Goal: Task Accomplishment & Management: Complete application form

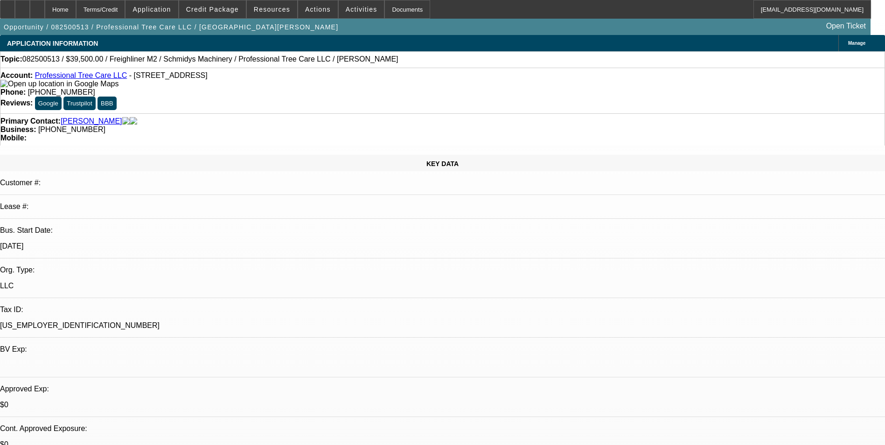
select select "0"
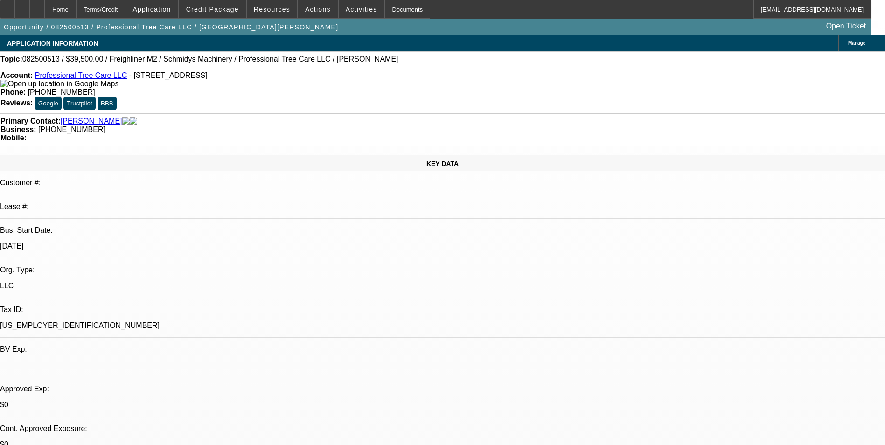
select select "0"
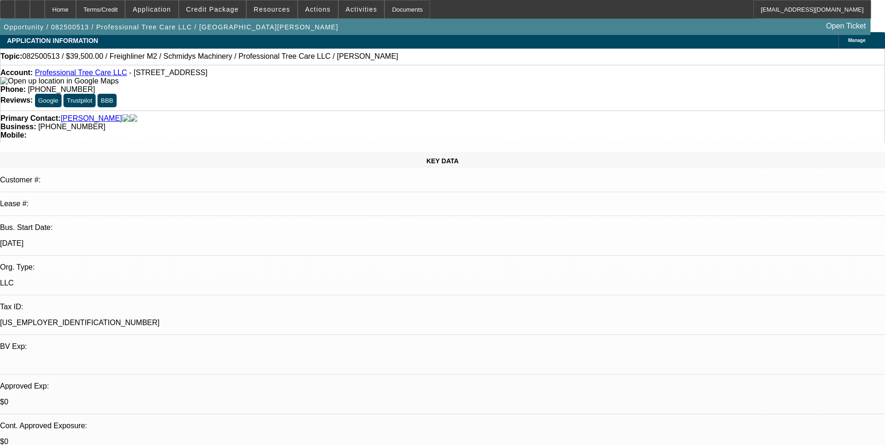
select select "1"
select select "6"
select select "1"
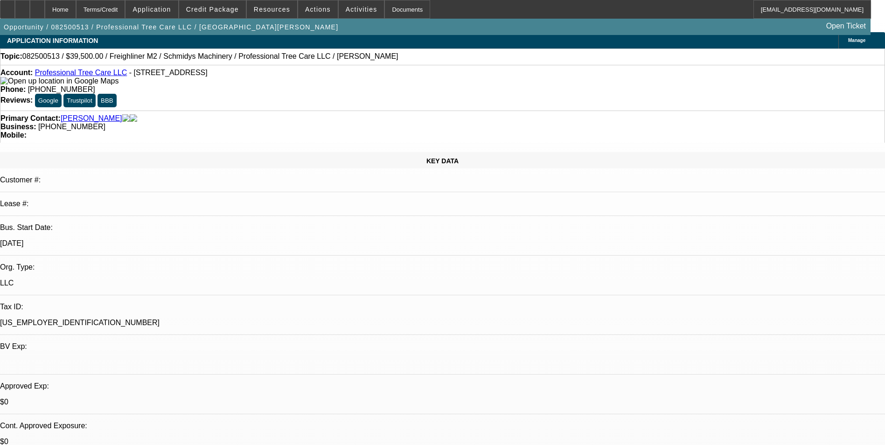
select select "6"
select select "1"
select select "6"
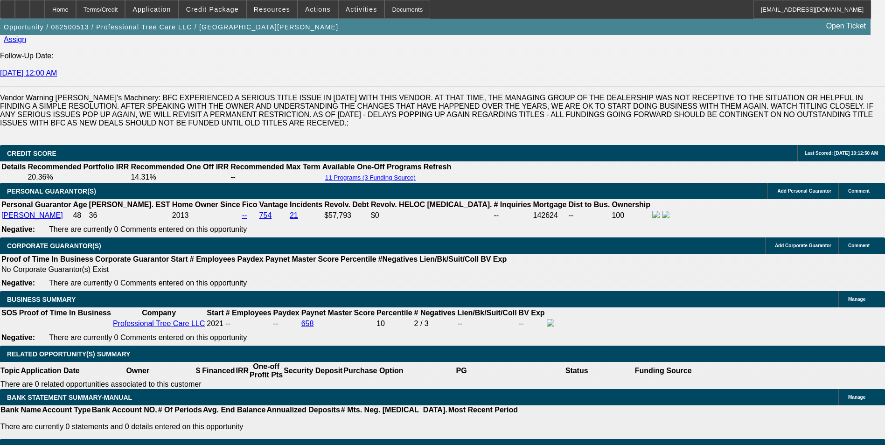
scroll to position [1306, 0]
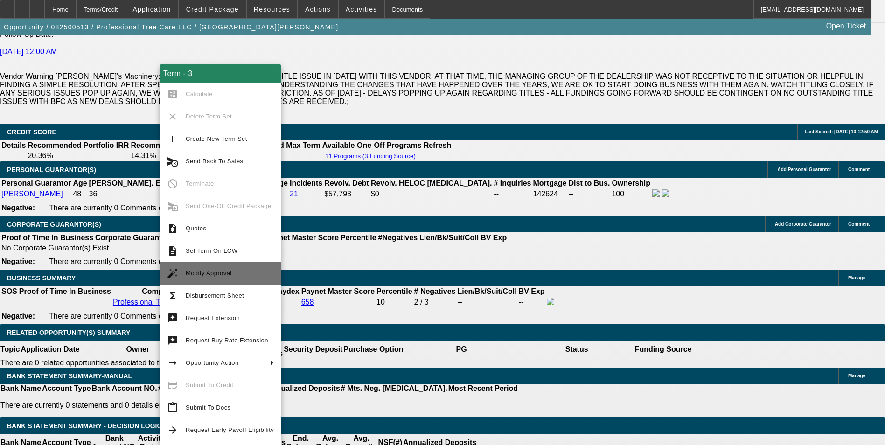
click at [230, 276] on span "Modify Approval" at bounding box center [230, 273] width 88 height 11
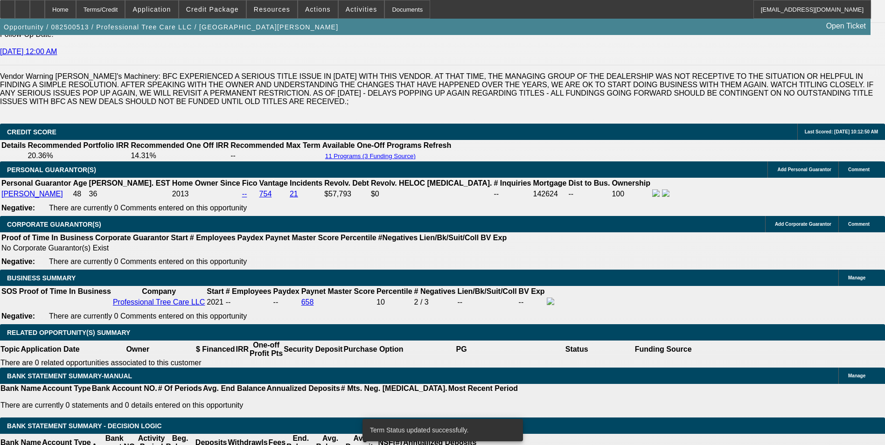
select select "0"
select select "6"
select select "0"
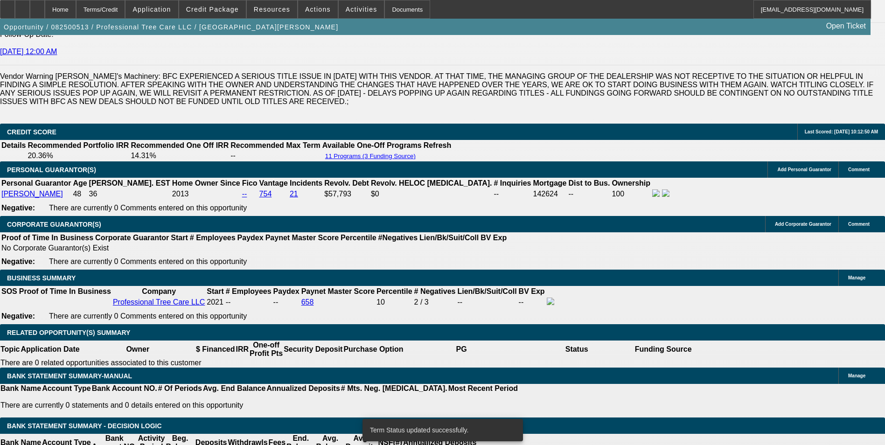
select select "0"
select select "6"
select select "0"
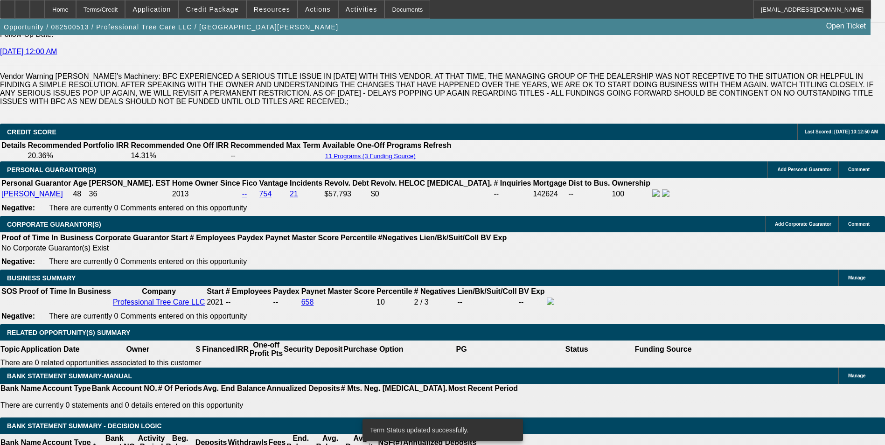
select select "0"
select select "6"
select select "0"
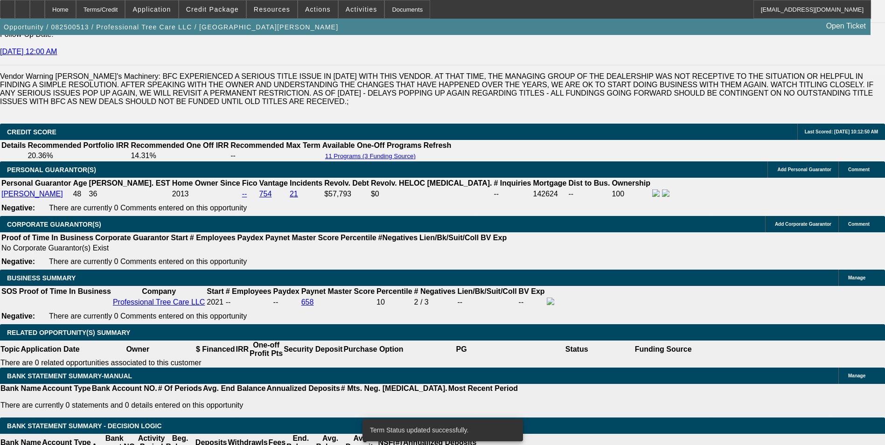
select select "6"
click at [22, 6] on icon at bounding box center [22, 6] width 0 height 0
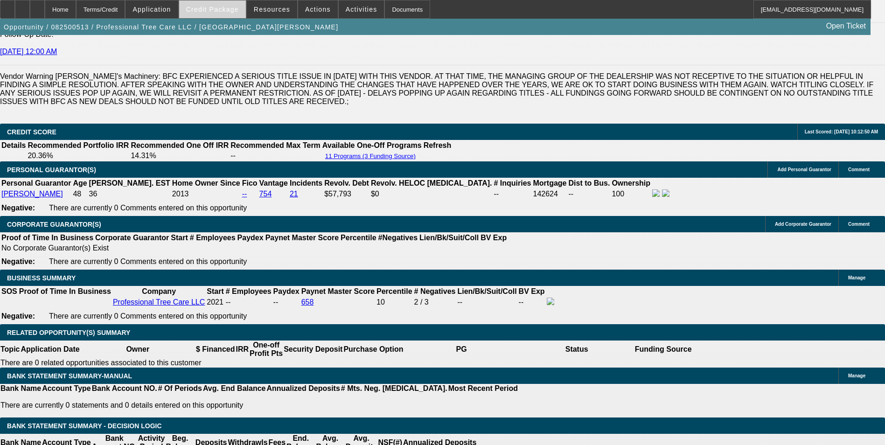
click at [230, 9] on span "Credit Package" at bounding box center [212, 9] width 53 height 7
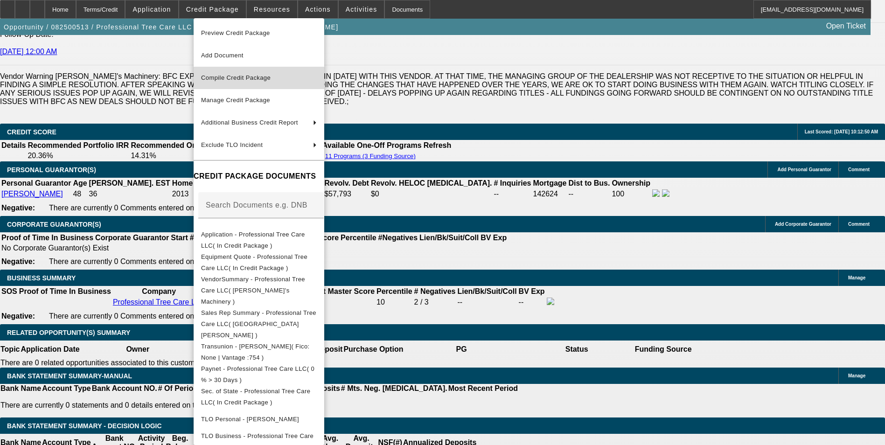
click at [229, 72] on button "Compile Credit Package" at bounding box center [259, 78] width 131 height 22
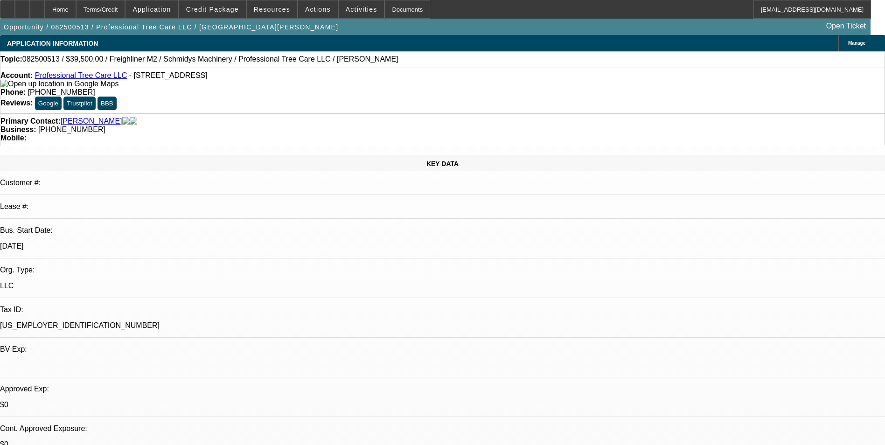
select select "0"
select select "6"
select select "0"
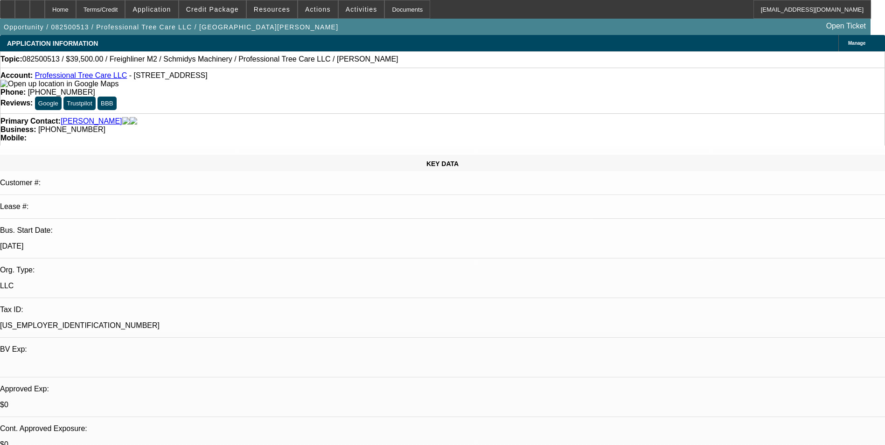
select select "0"
select select "6"
select select "0"
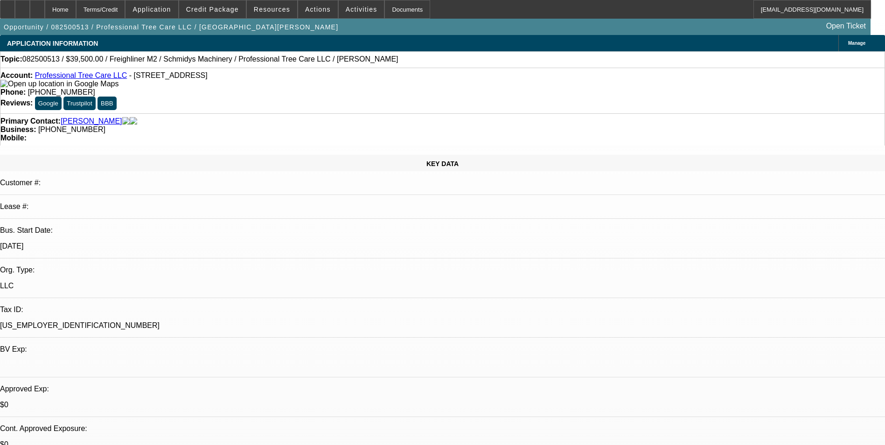
select select "0"
select select "6"
select select "0"
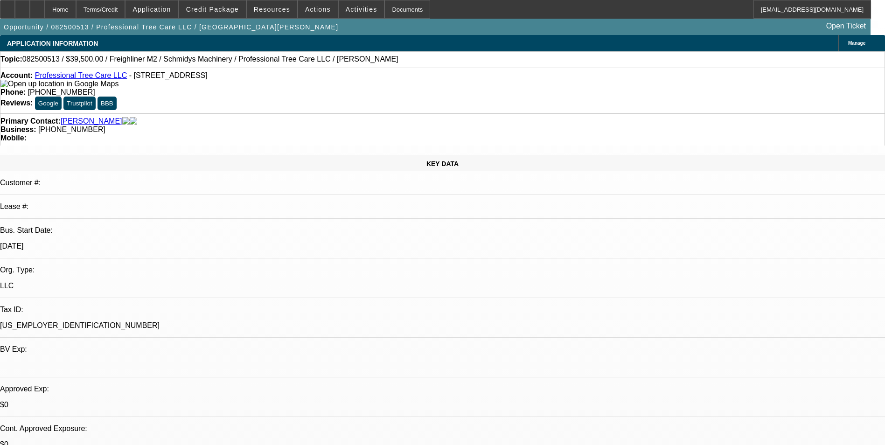
select select "6"
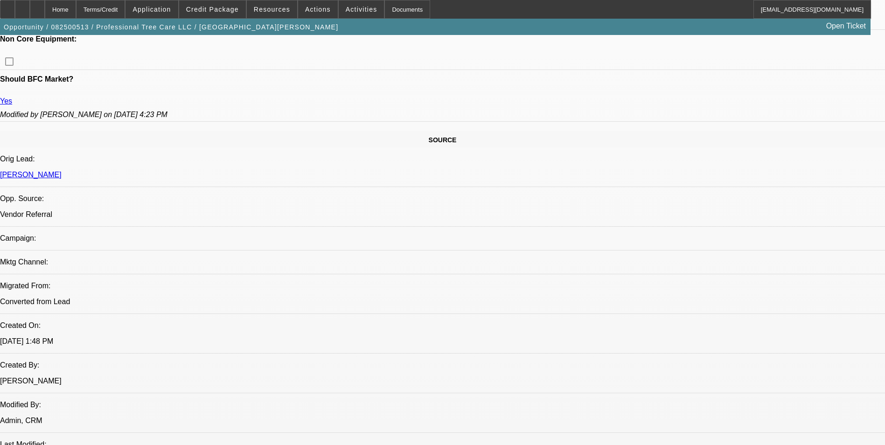
scroll to position [746, 0]
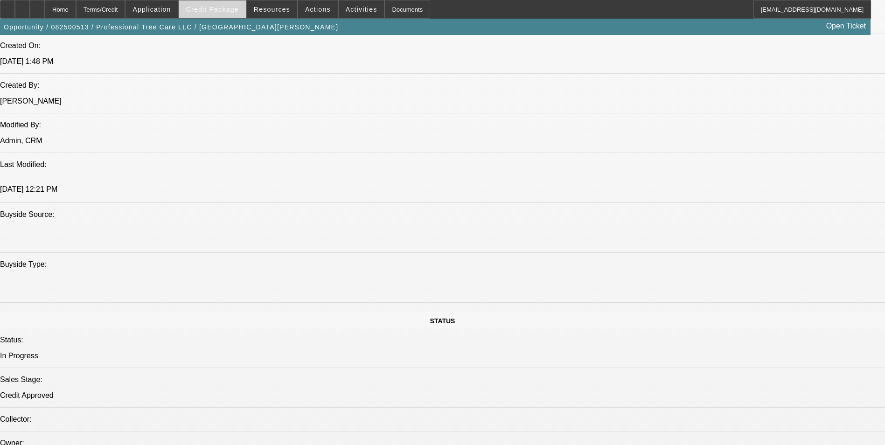
click at [227, 4] on span at bounding box center [212, 9] width 67 height 22
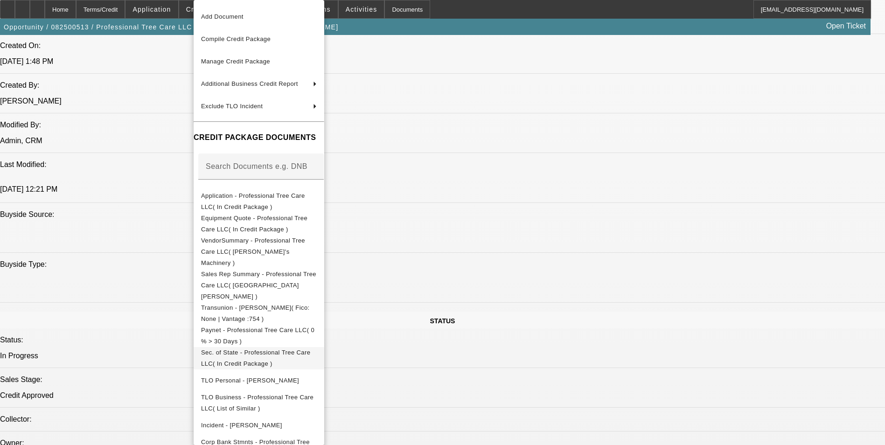
scroll to position [40, 0]
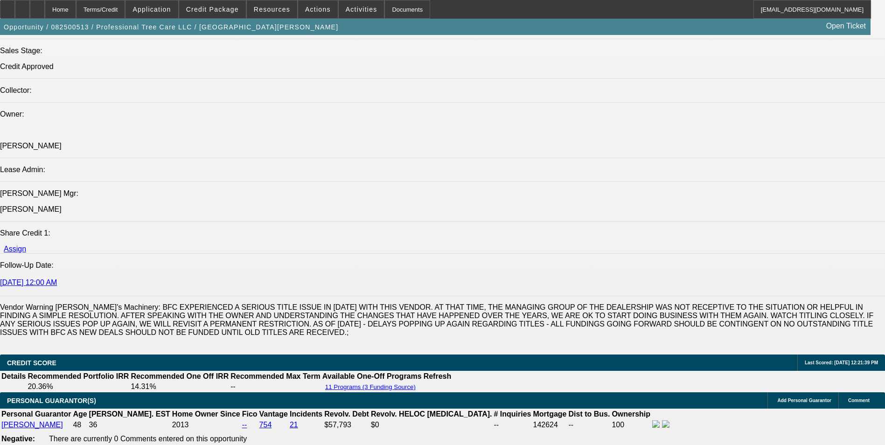
scroll to position [1259, 0]
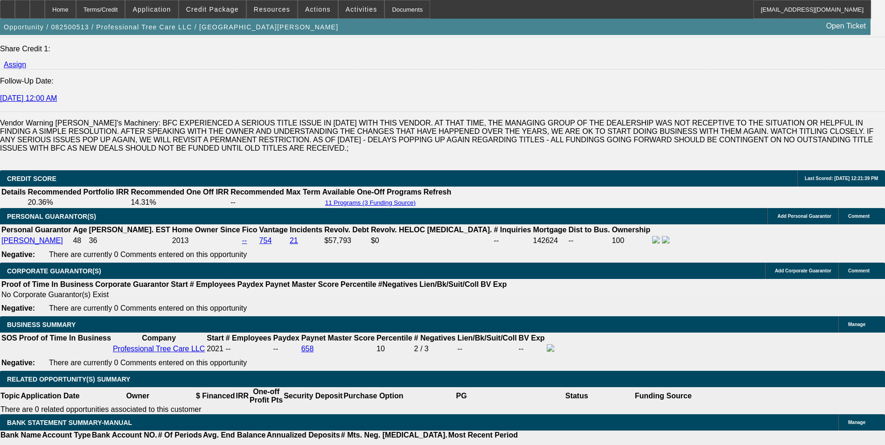
drag, startPoint x: 137, startPoint y: 272, endPoint x: 174, endPoint y: 266, distance: 37.9
type input "10"
type input "UNKNOWN"
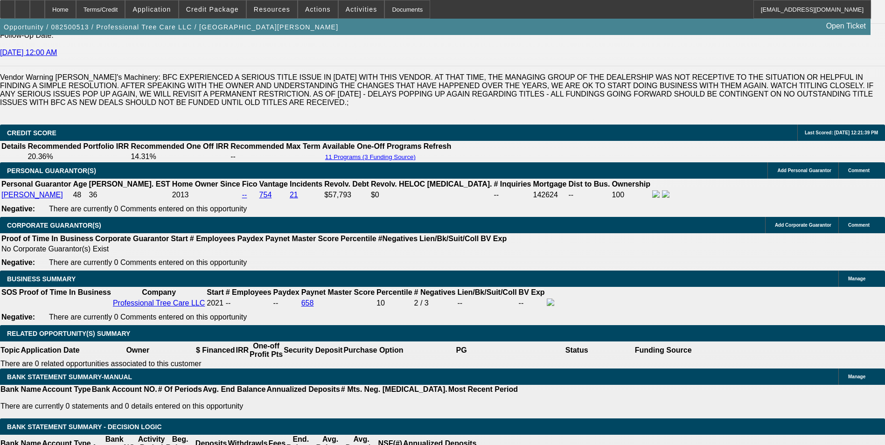
scroll to position [1306, 0]
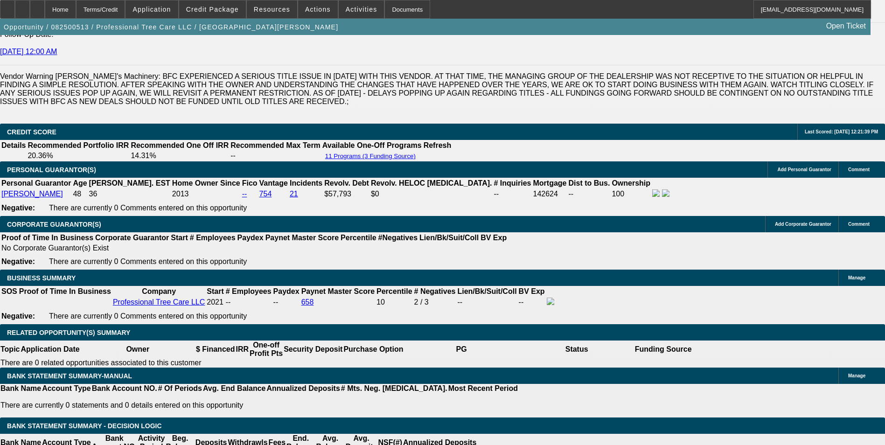
type input "1028"
type input "11.4"
type input "$1,028.32"
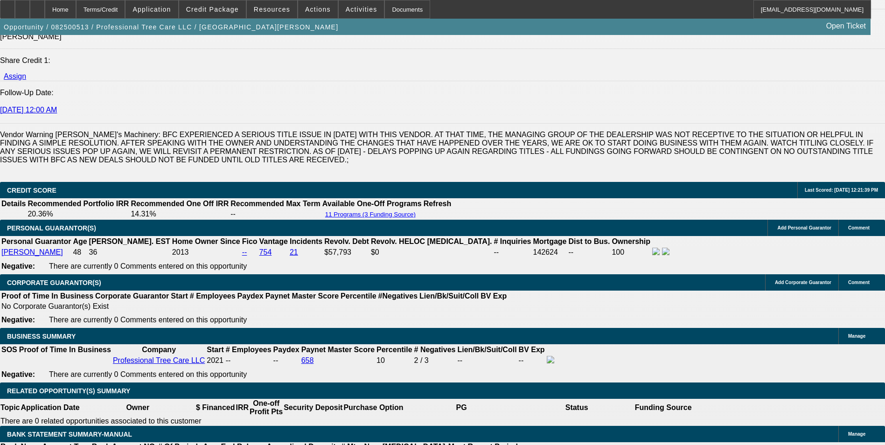
scroll to position [1166, 0]
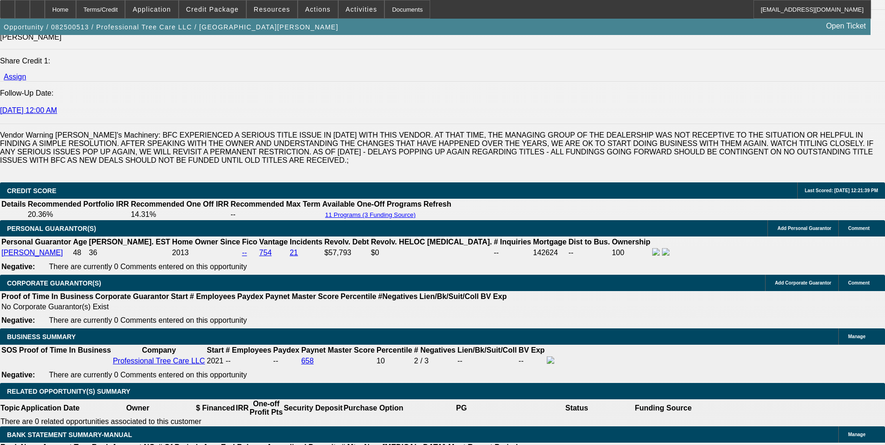
scroll to position [1306, 0]
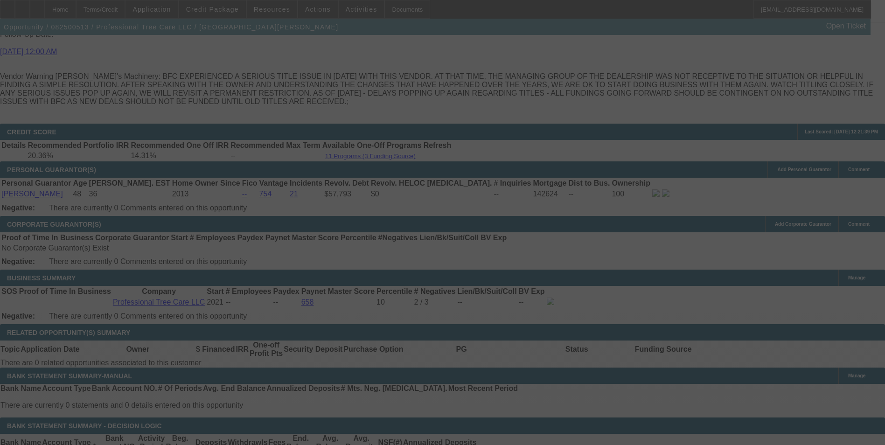
select select "0"
select select "6"
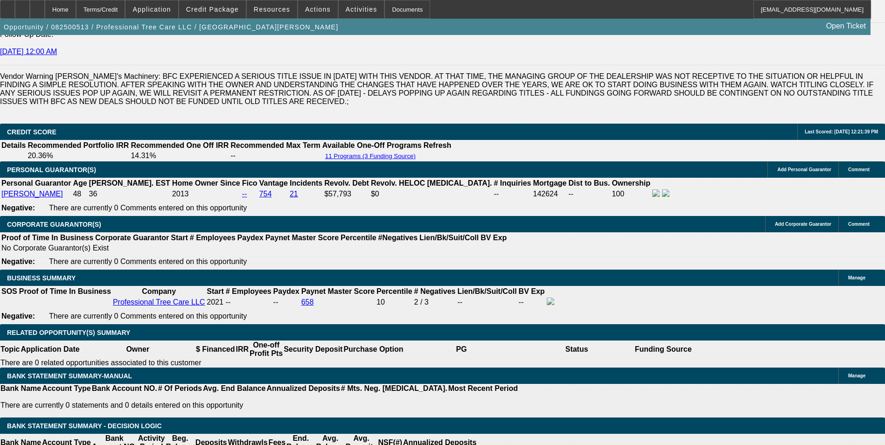
drag, startPoint x: 202, startPoint y: 227, endPoint x: 247, endPoint y: 208, distance: 48.3
type input "UNKNOWN"
type input "1"
type input "$839.83"
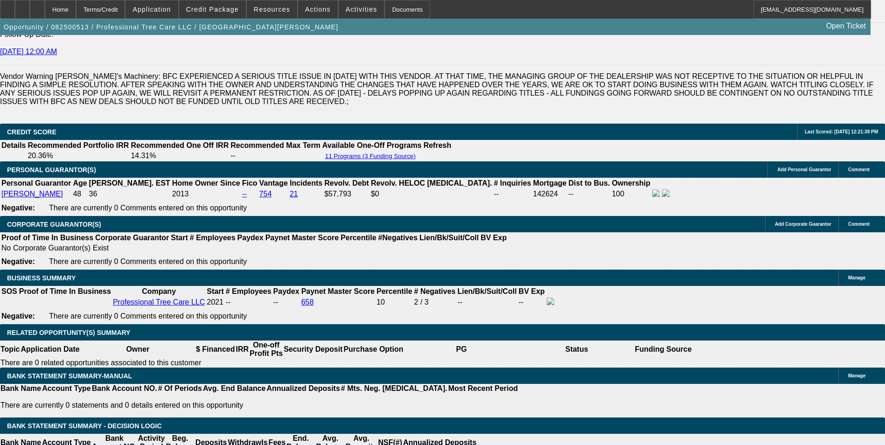
type input "11"
type input "$1,020.90"
type input "11.2"
type input "$1,024.74"
type input "11.26"
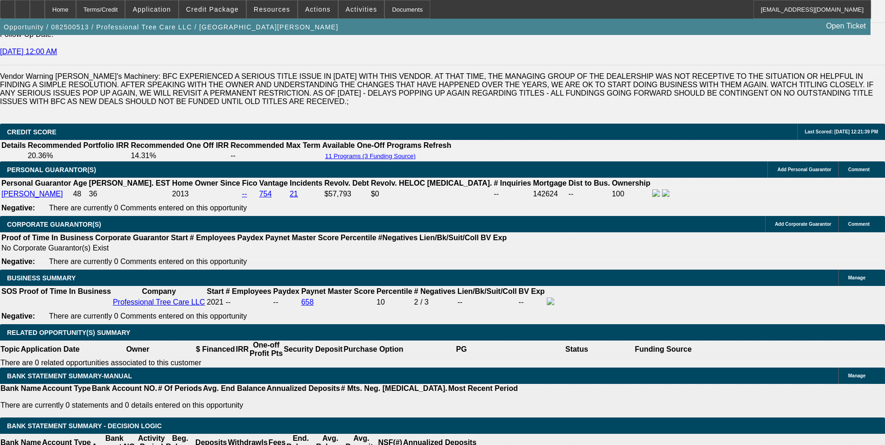
type input "$1,025.89"
type input "11.26"
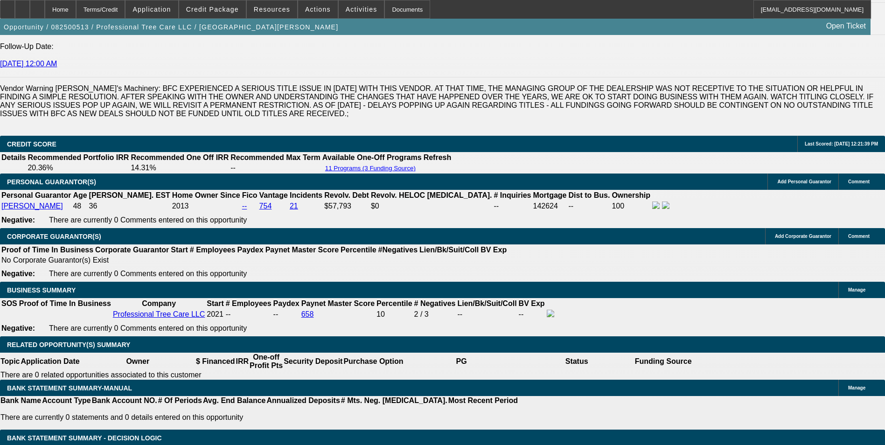
scroll to position [1166, 0]
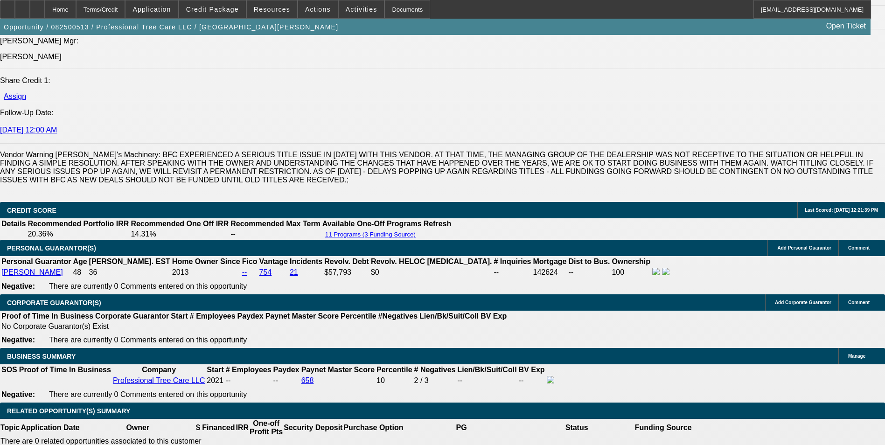
scroll to position [1306, 0]
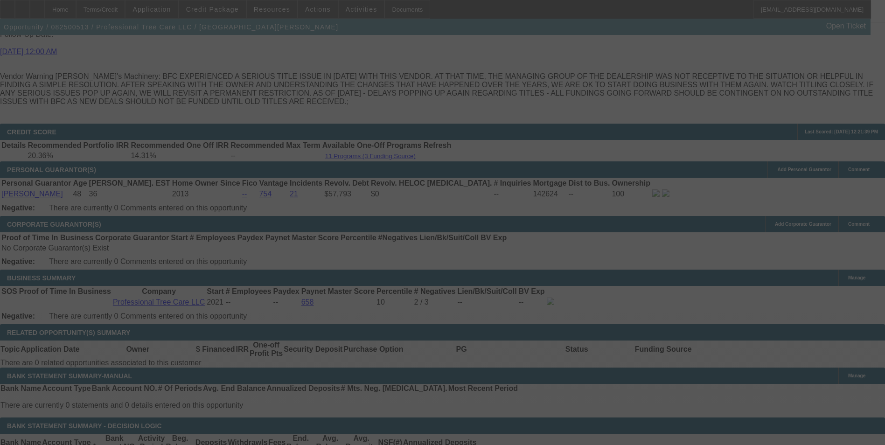
select select "0"
select select "6"
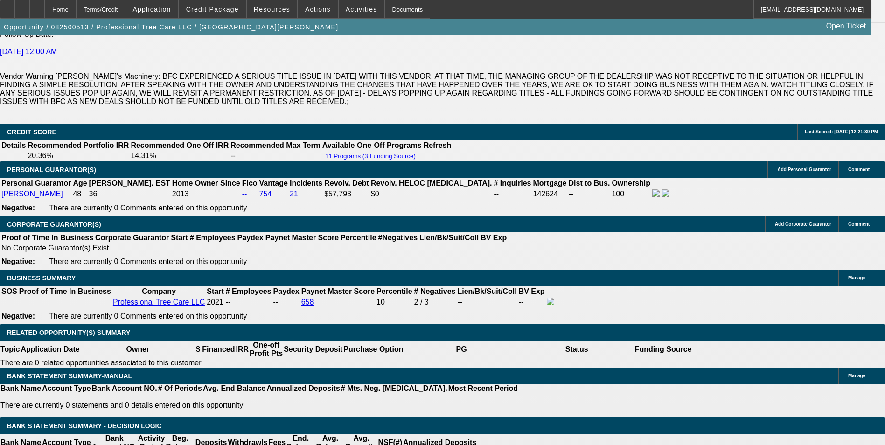
drag, startPoint x: 139, startPoint y: 224, endPoint x: 226, endPoint y: 193, distance: 92.9
type input "10"
type input "UNKNOWN"
type input "1027"
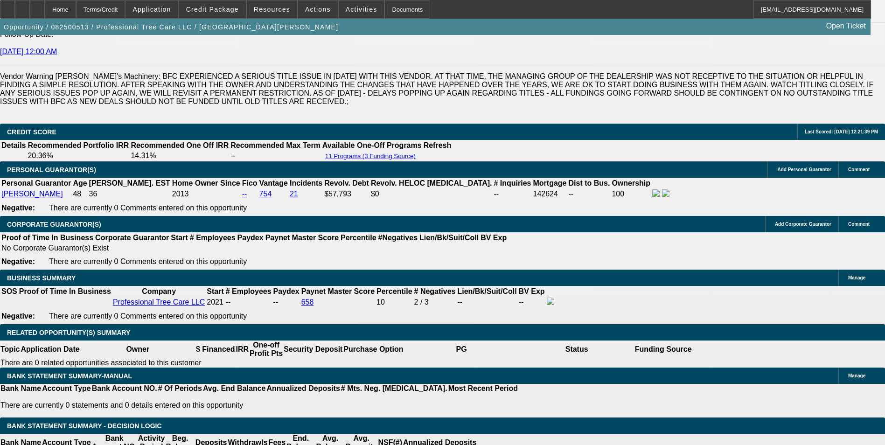
type input "11.3"
type input "$1,027.36"
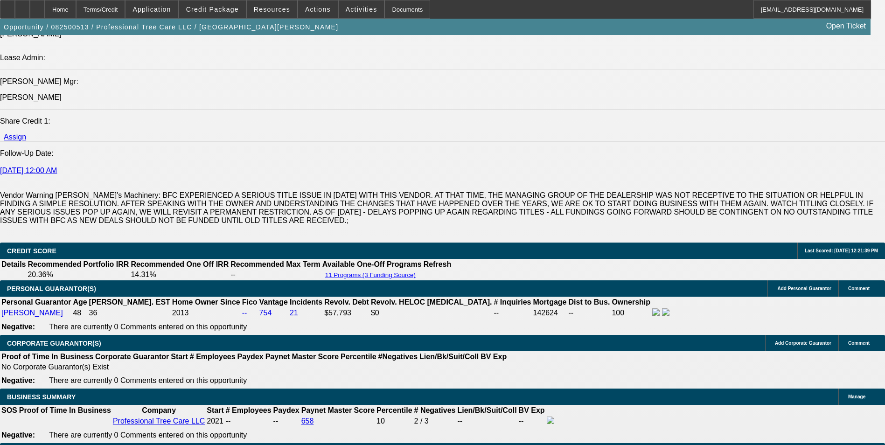
scroll to position [1166, 0]
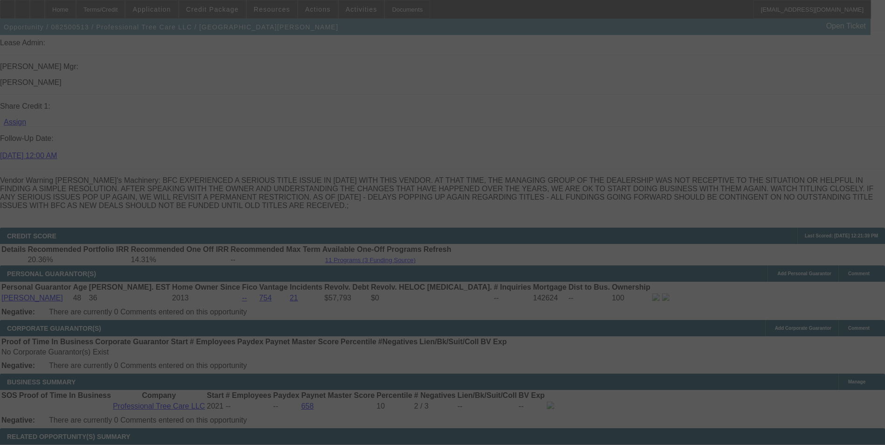
scroll to position [1259, 0]
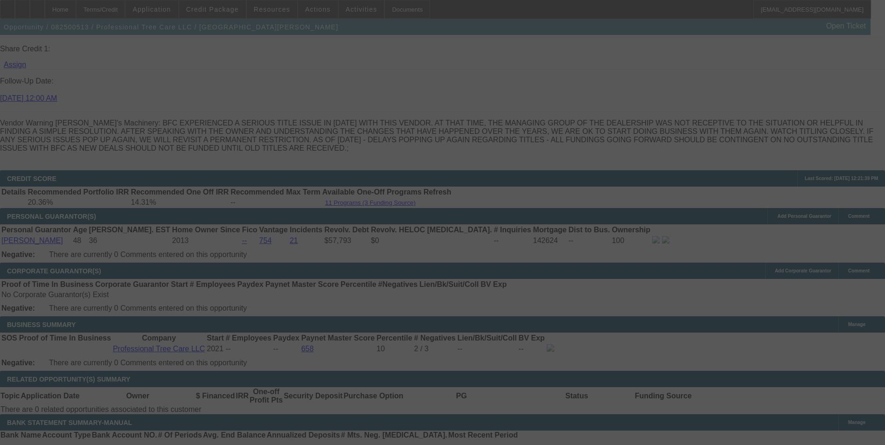
select select "0"
select select "6"
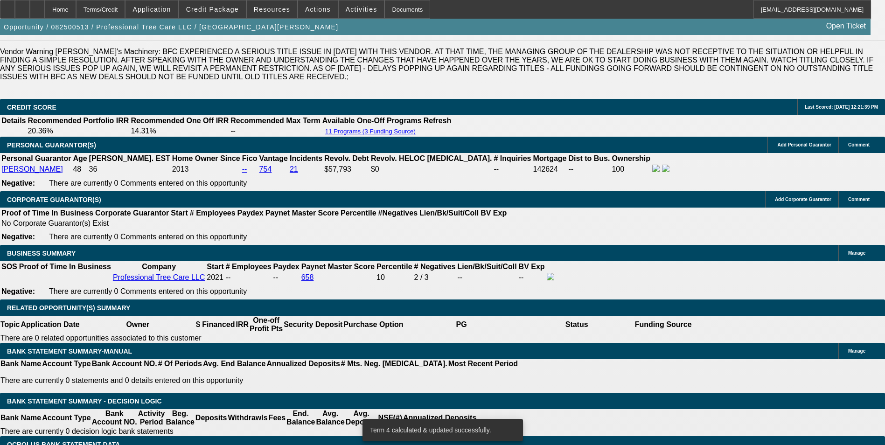
scroll to position [1352, 0]
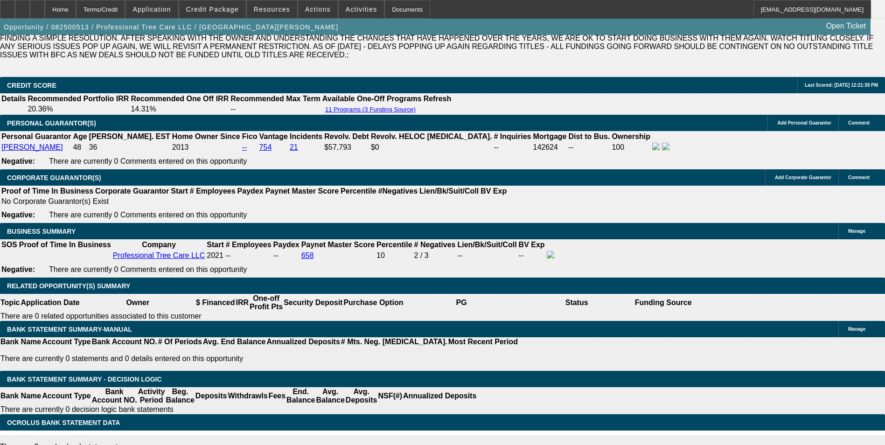
drag, startPoint x: 147, startPoint y: 178, endPoint x: 174, endPoint y: 180, distance: 27.6
type input "10"
type input "UNKNOWN"
type input "1028"
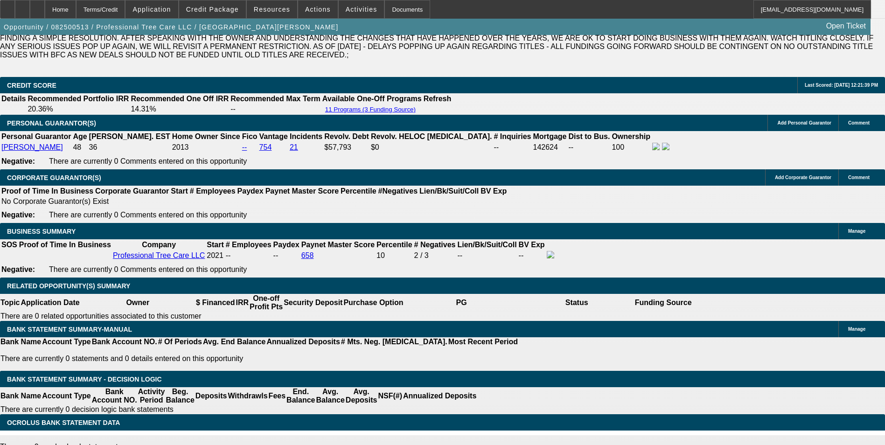
type input "11.4"
type input "$1,028.64"
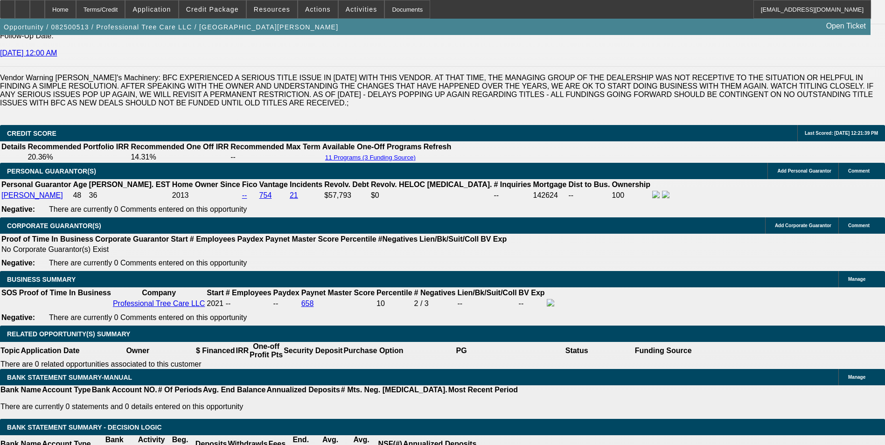
scroll to position [1213, 0]
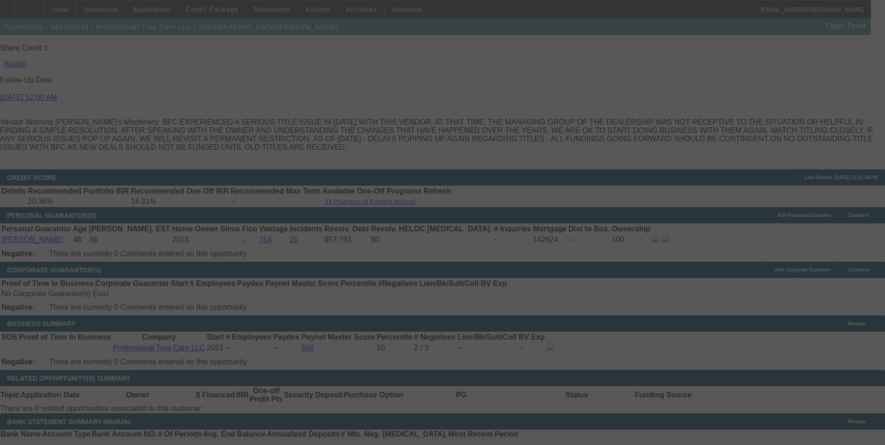
scroll to position [1352, 0]
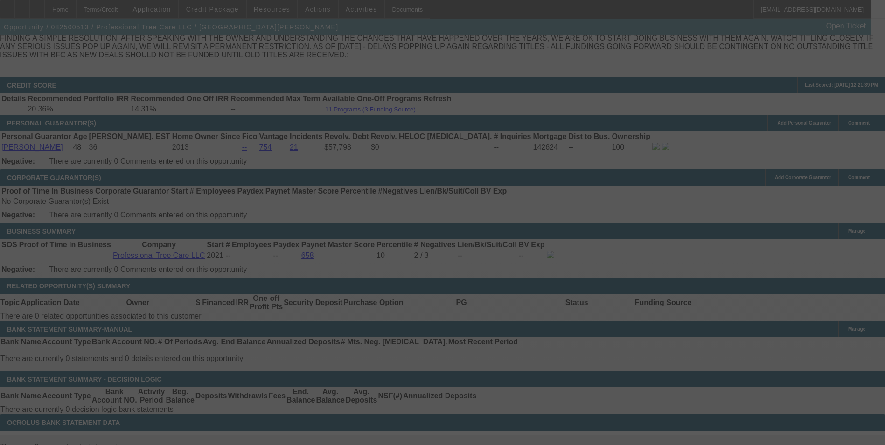
select select "0"
select select "6"
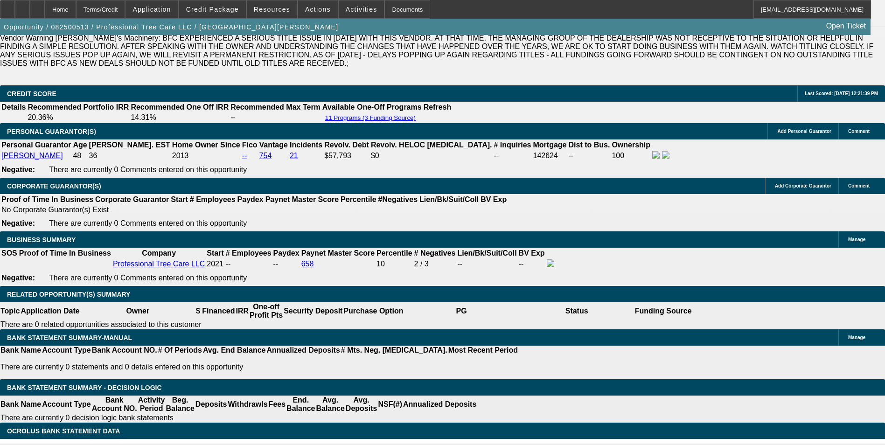
scroll to position [1297, 0]
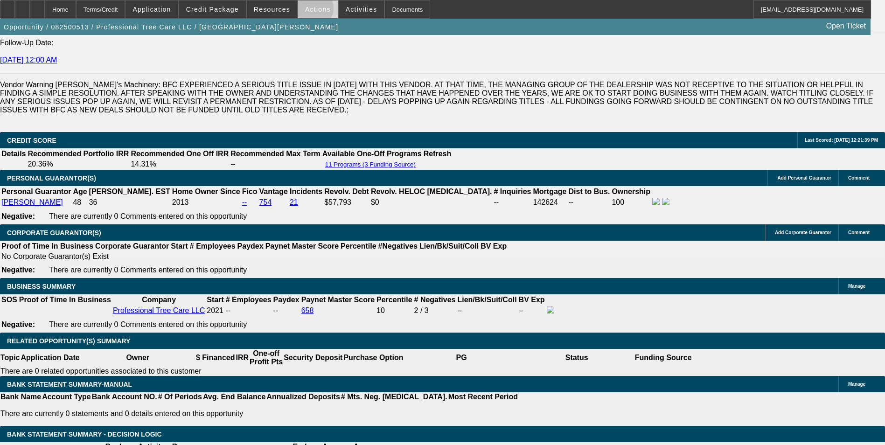
click at [308, 10] on span "Actions" at bounding box center [318, 9] width 26 height 7
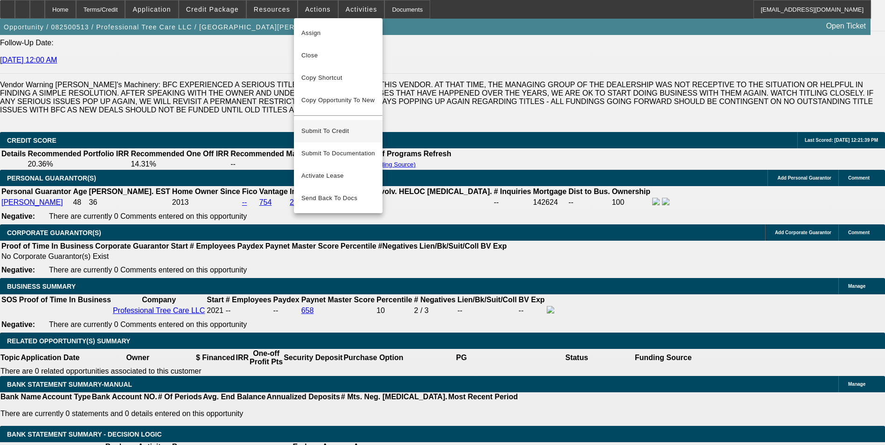
scroll to position [1251, 0]
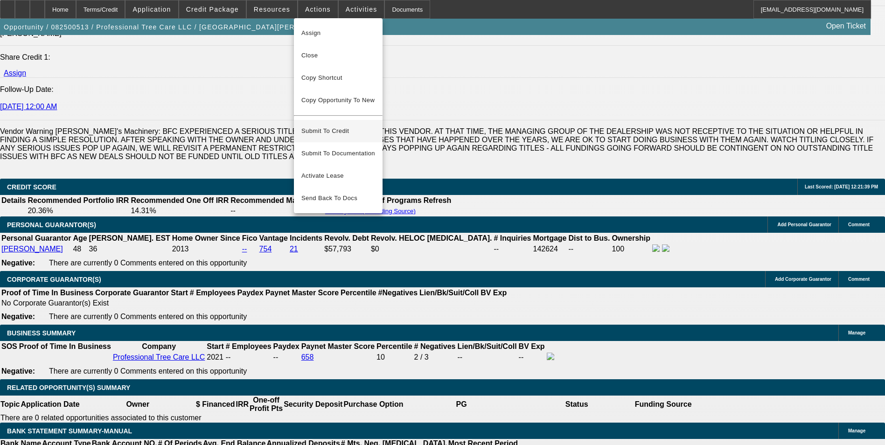
click at [316, 126] on span "Submit To Credit" at bounding box center [338, 130] width 74 height 11
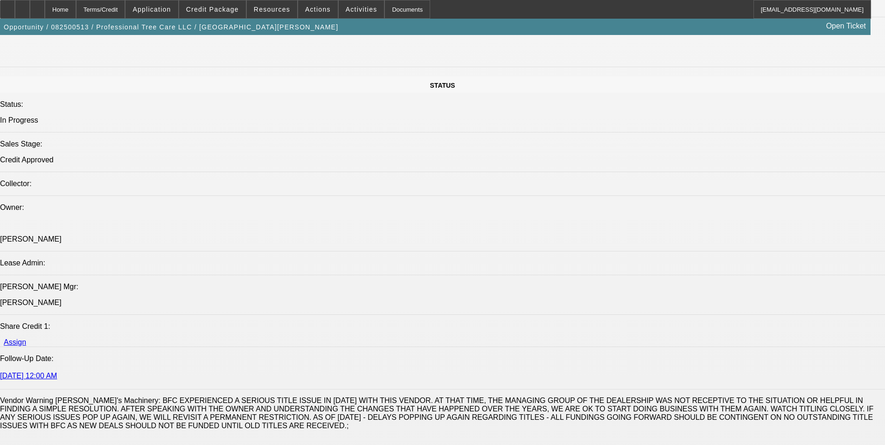
select select "0"
select select "6"
select select "0"
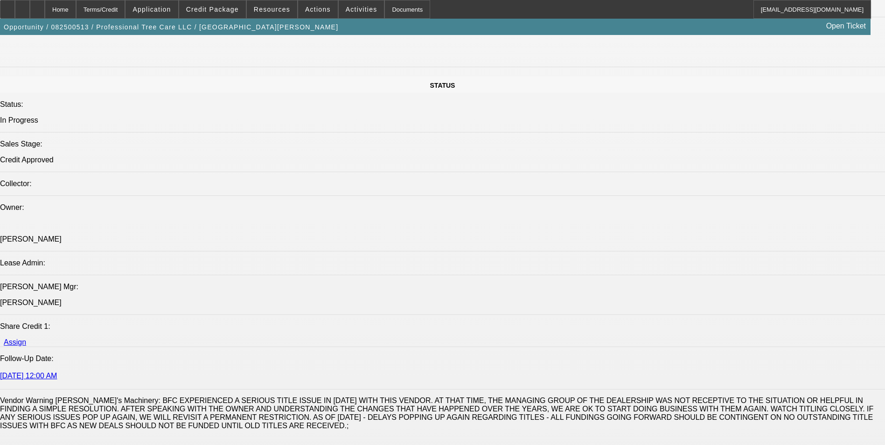
select select "0"
select select "6"
select select "0"
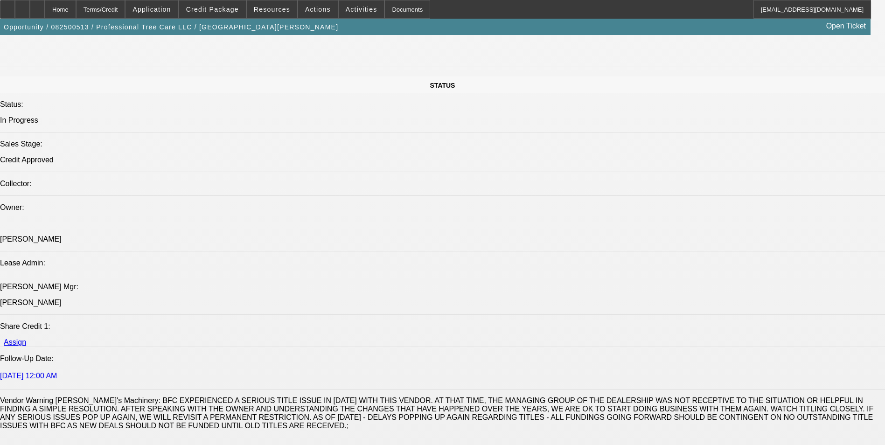
select select "0"
select select "6"
select select "0"
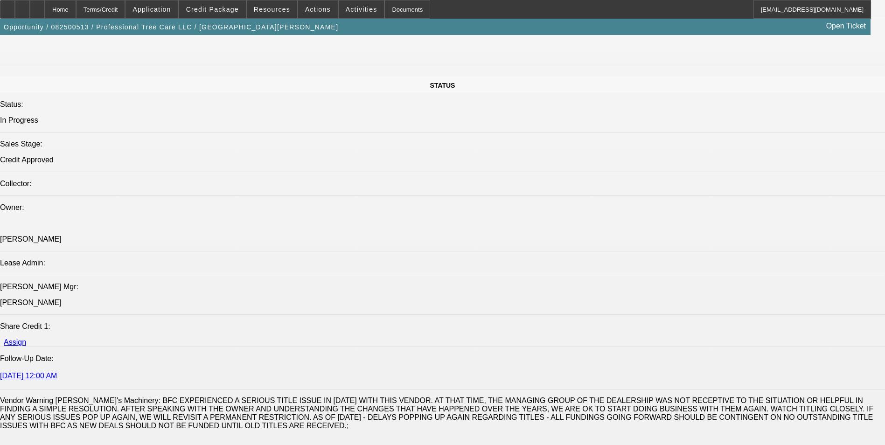
select select "6"
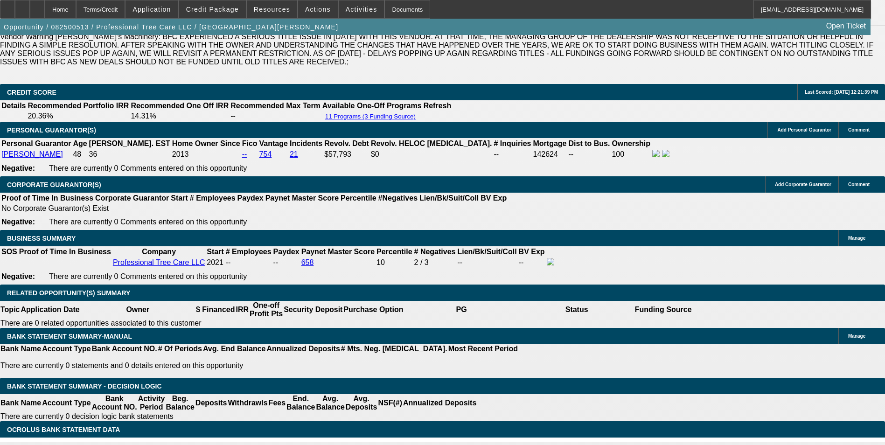
scroll to position [1355, 0]
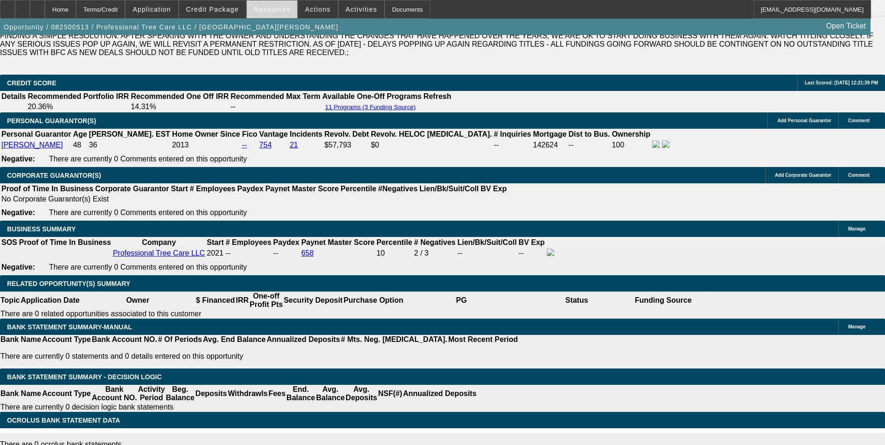
click at [285, 14] on span at bounding box center [272, 9] width 50 height 22
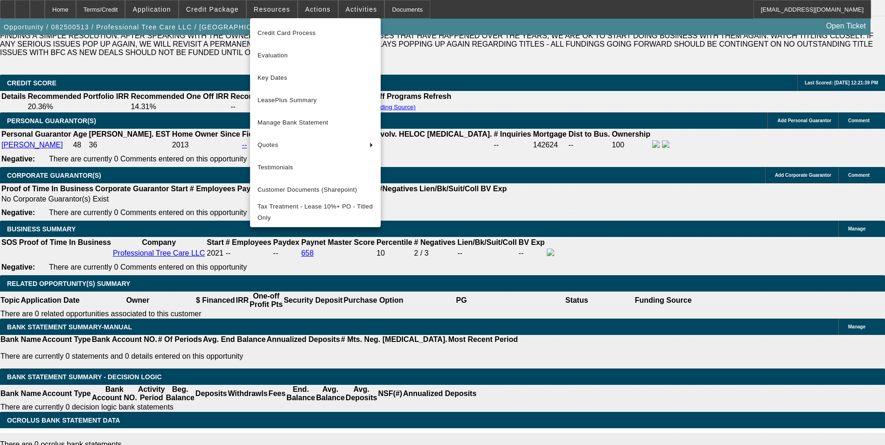
click at [311, 9] on div at bounding box center [442, 222] width 885 height 445
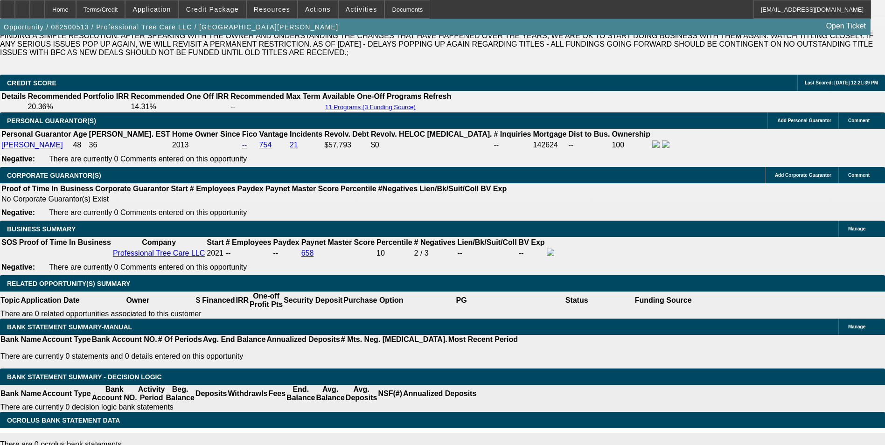
click at [311, 9] on span "Actions" at bounding box center [318, 9] width 26 height 7
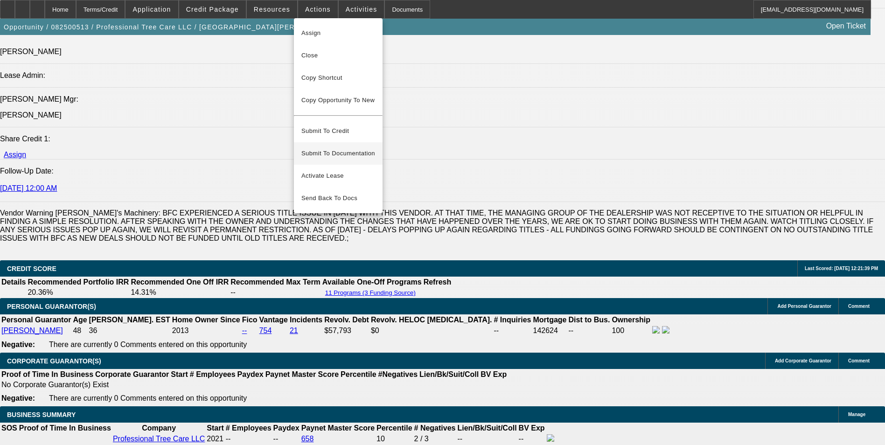
scroll to position [1168, 0]
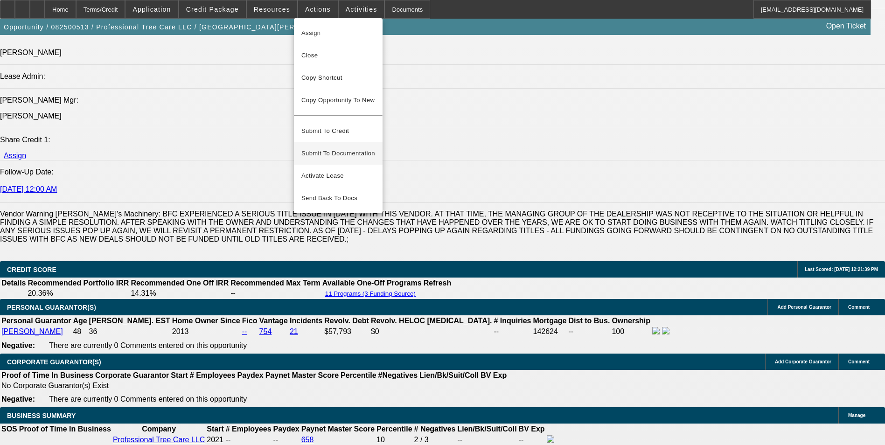
click at [338, 148] on span "Submit To Documentation" at bounding box center [338, 153] width 74 height 11
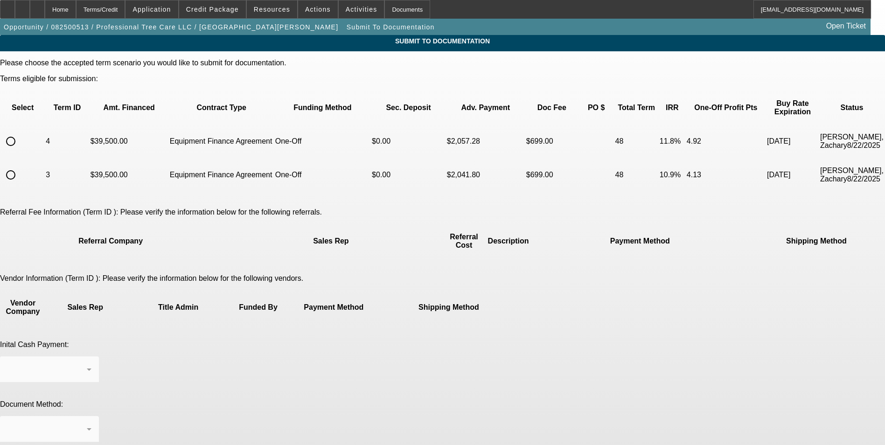
click at [20, 132] on input "radio" at bounding box center [10, 141] width 19 height 19
radio input "true"
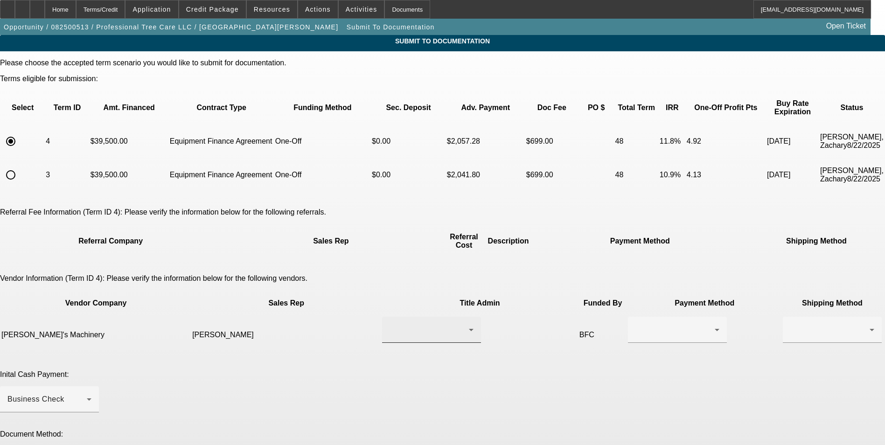
click at [409, 324] on div at bounding box center [428, 329] width 79 height 11
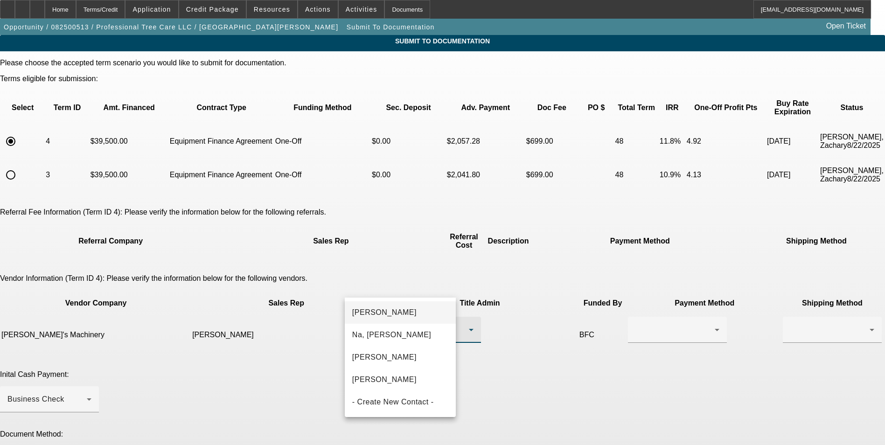
click at [412, 308] on mat-option "Kelch, Jessika" at bounding box center [400, 312] width 111 height 22
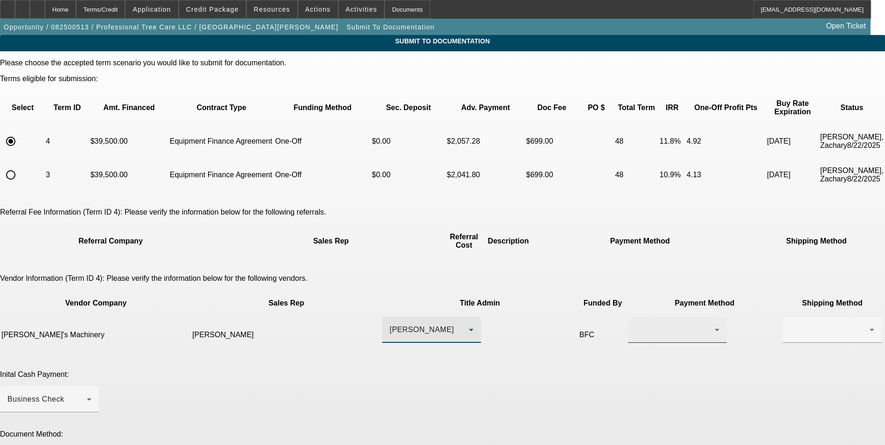
click at [635, 324] on div at bounding box center [674, 329] width 79 height 11
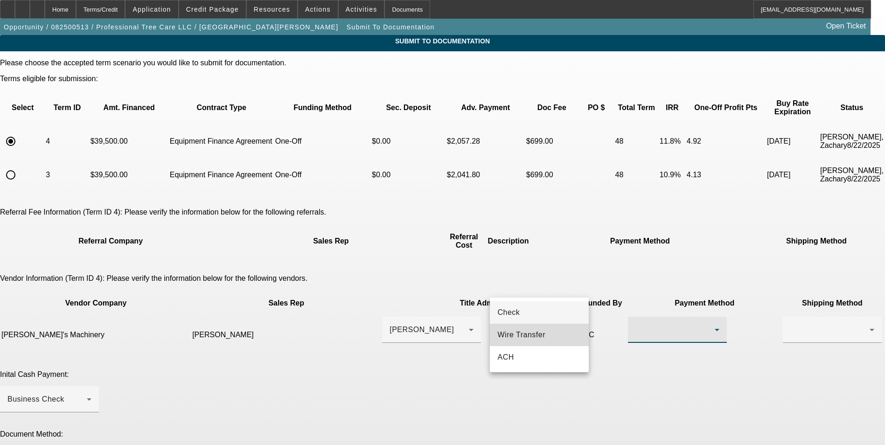
click at [535, 333] on span "Wire Transfer" at bounding box center [521, 334] width 48 height 11
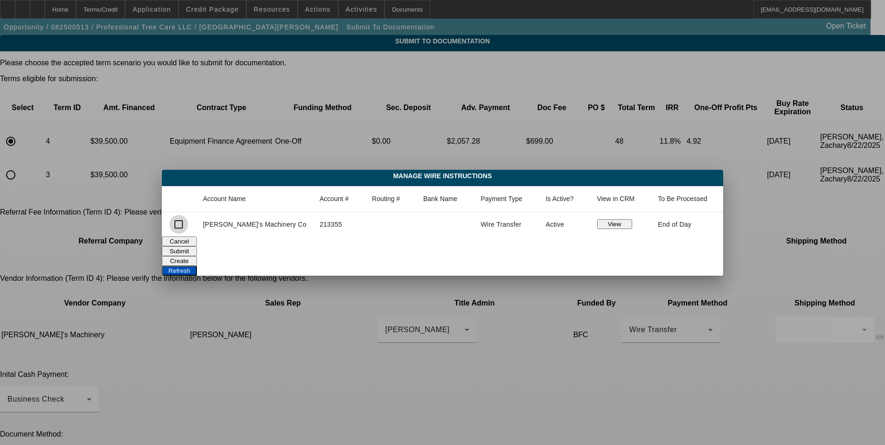
click at [188, 225] on input "checkbox" at bounding box center [178, 224] width 19 height 19
checkbox input "true"
click at [197, 246] on button "Submit" at bounding box center [179, 251] width 35 height 10
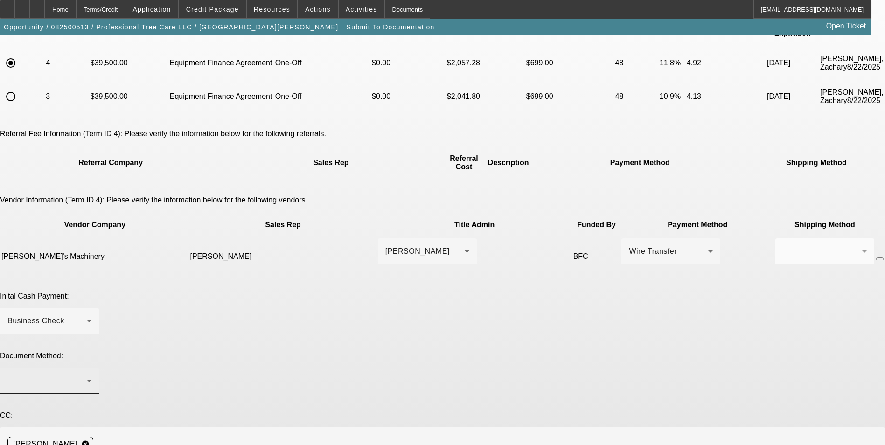
scroll to position [93, 0]
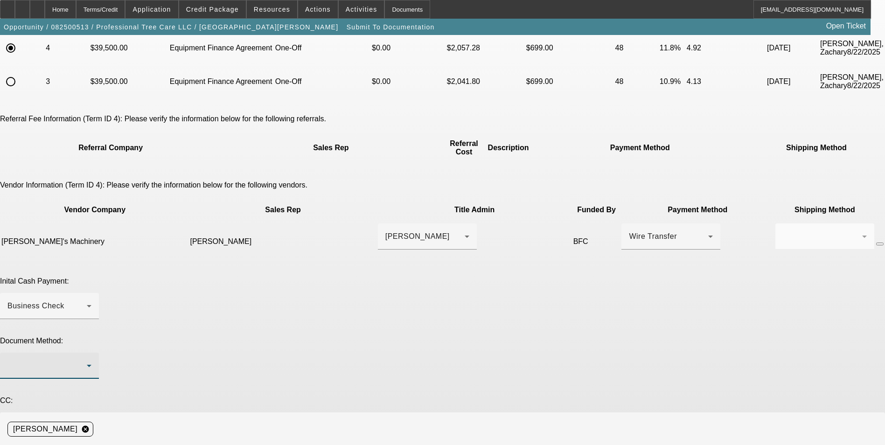
click at [87, 360] on div at bounding box center [46, 365] width 79 height 11
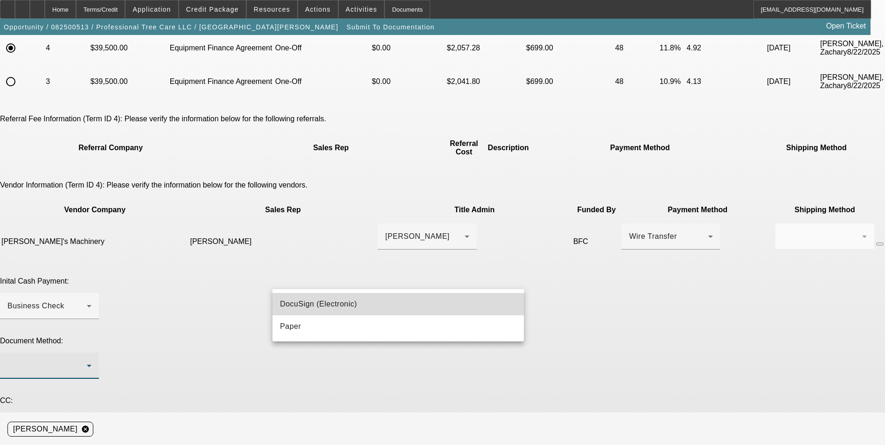
click at [318, 304] on span "DocuSign (Electronic)" at bounding box center [318, 303] width 77 height 11
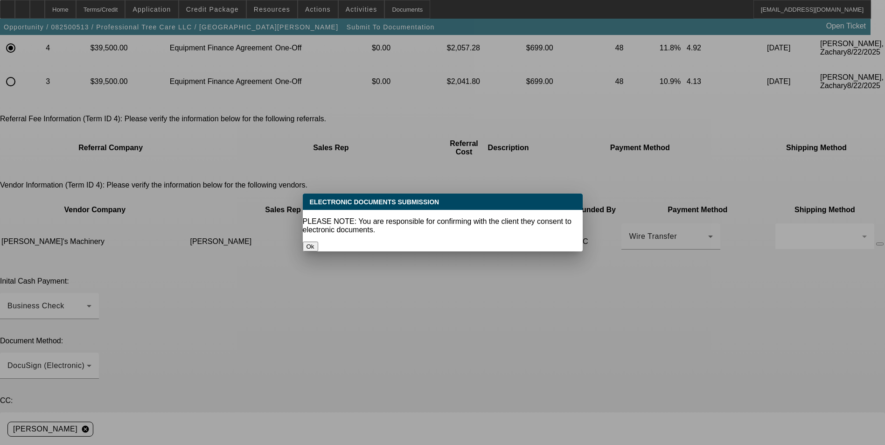
click at [485, 242] on div "Ok" at bounding box center [443, 247] width 280 height 10
click at [318, 242] on button "Ok" at bounding box center [310, 247] width 15 height 10
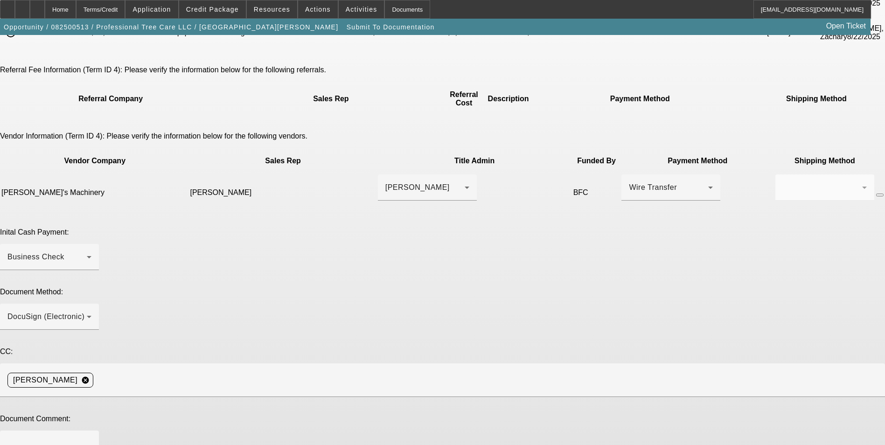
scroll to position [144, 0]
click at [91, 437] on textarea at bounding box center [49, 448] width 84 height 22
type textarea "one-off deal"
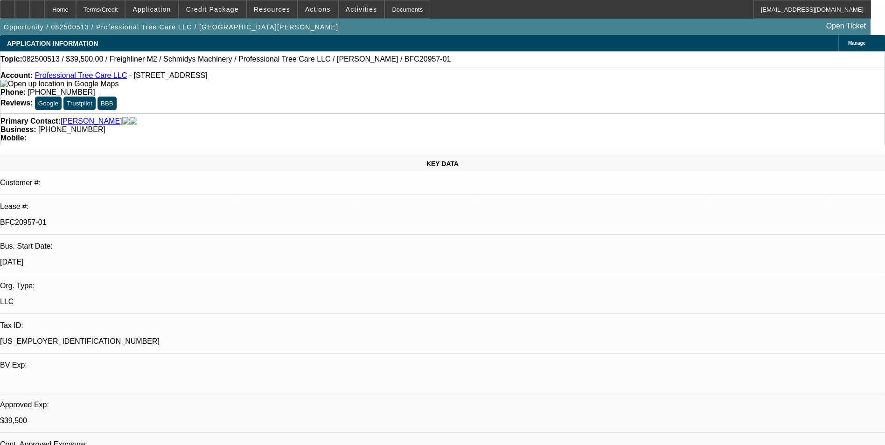
select select "0"
select select "6"
select select "0"
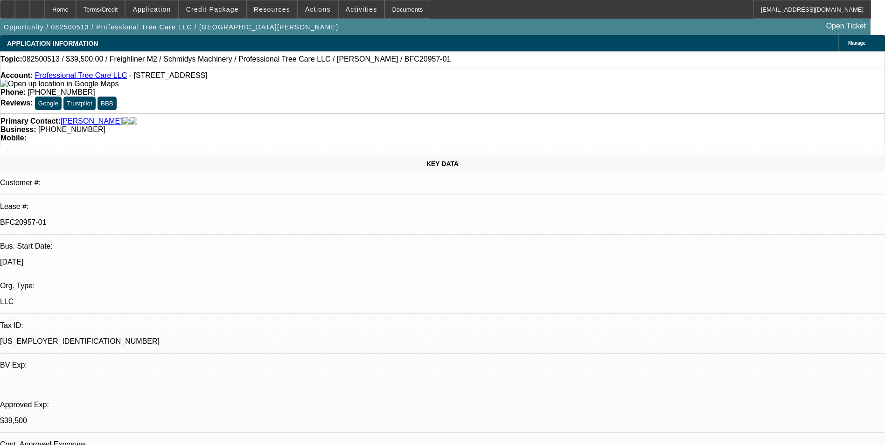
select select "0"
select select "6"
select select "0"
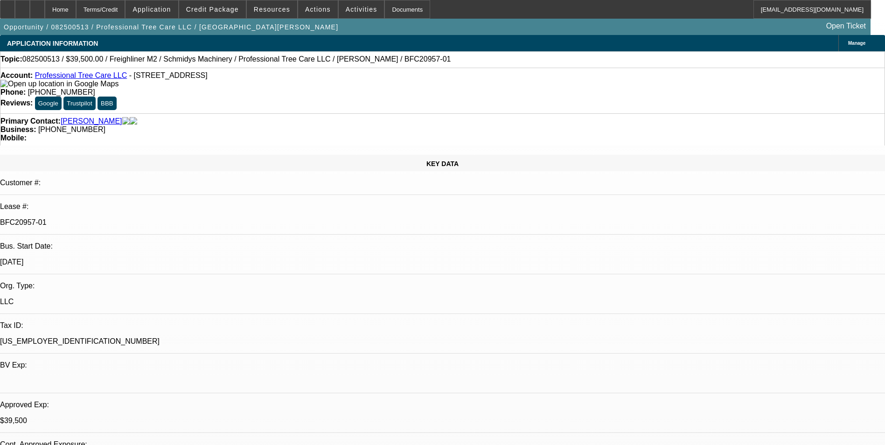
select select "0"
select select "6"
select select "0"
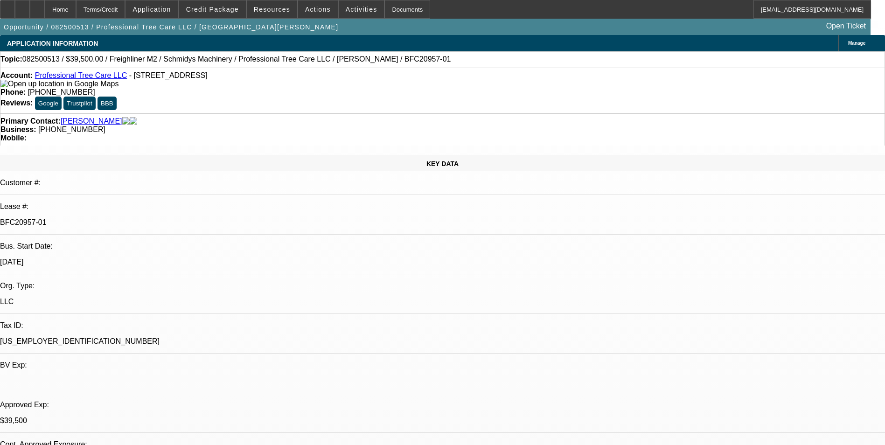
select select "6"
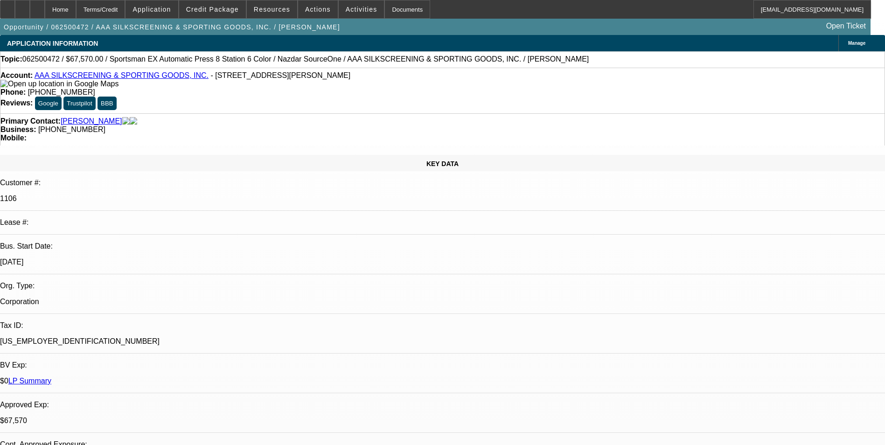
select select "0"
select select "5"
select select "0"
select select "6"
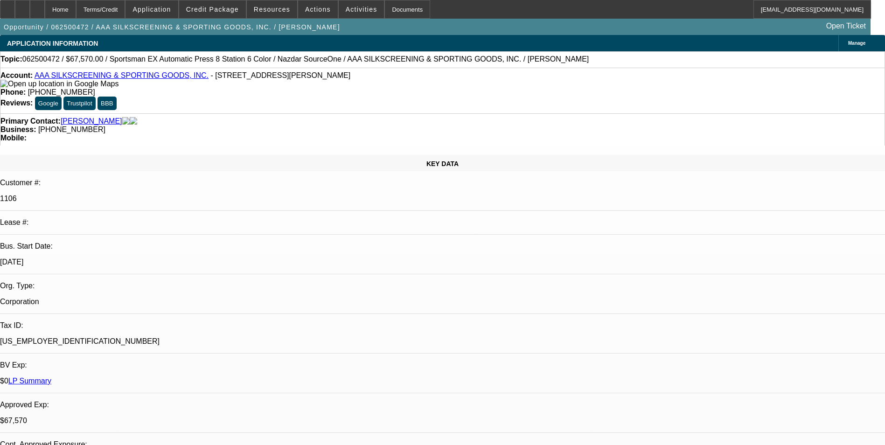
select select "0.1"
select select "2"
select select "0.1"
select select "4"
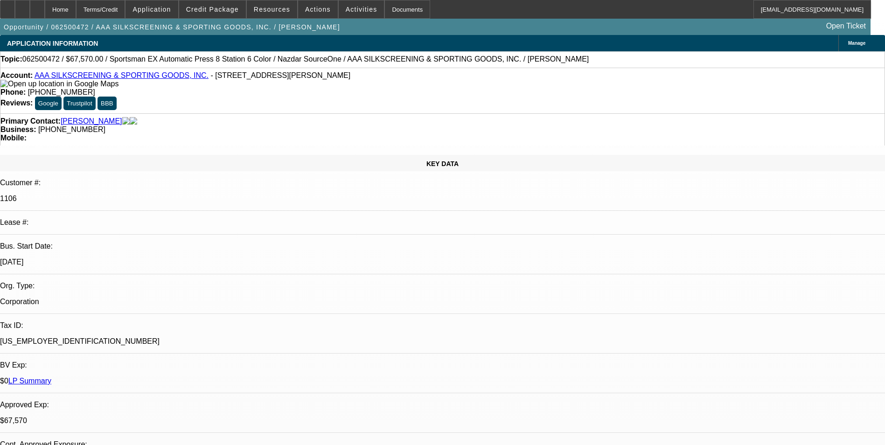
select select "0"
select select "2"
select select "0.1"
select select "4"
select select "0"
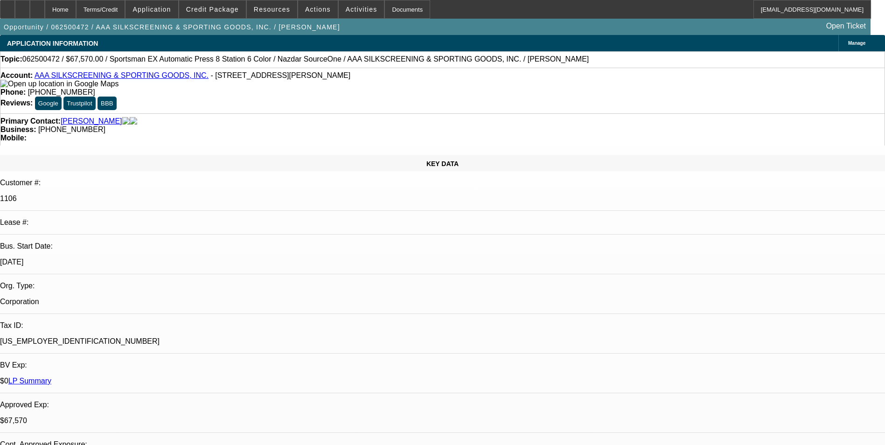
select select "2"
select select "0.1"
select select "4"
